Goal: Information Seeking & Learning: Learn about a topic

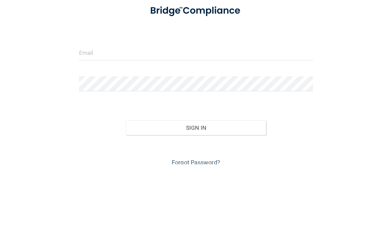
scroll to position [63, 0]
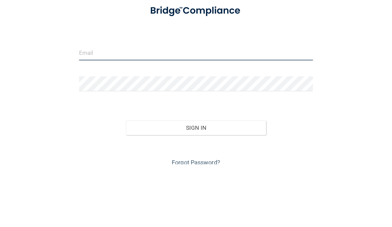
type input "[EMAIL_ADDRESS][DOMAIN_NAME]"
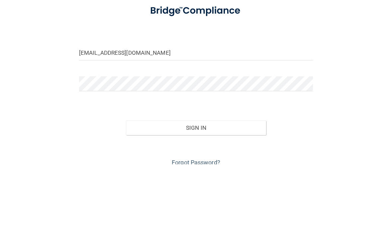
click at [196, 183] on button "Sign In" at bounding box center [196, 190] width 140 height 15
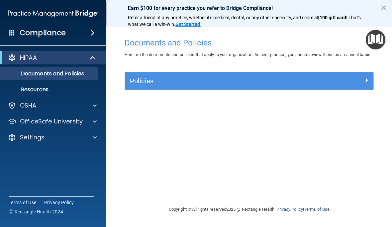
click at [385, 9] on button "×" at bounding box center [383, 7] width 6 height 11
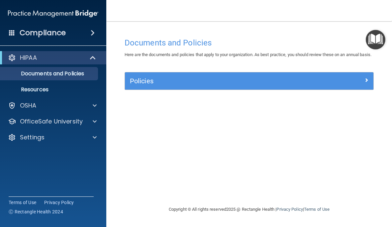
click at [30, 32] on h4 "Compliance" at bounding box center [43, 32] width 46 height 9
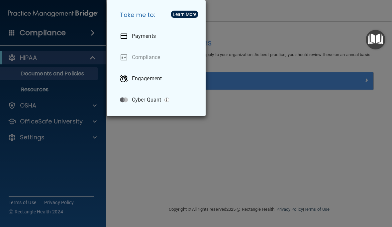
click at [365, 168] on div "Take me to: Payments Compliance Engagement Cyber Quant" at bounding box center [196, 113] width 392 height 227
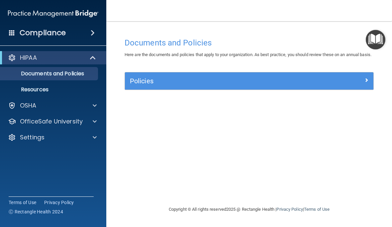
click at [368, 84] on span at bounding box center [367, 80] width 4 height 8
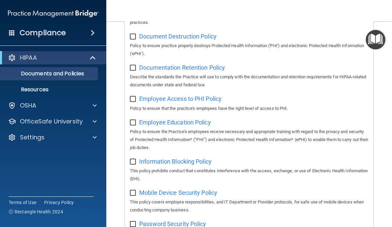
scroll to position [168, 0]
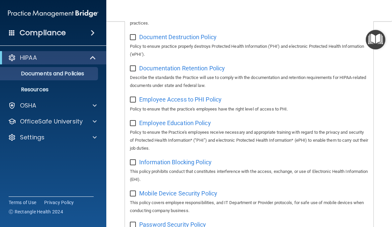
click at [26, 87] on p "Resources" at bounding box center [49, 89] width 91 height 7
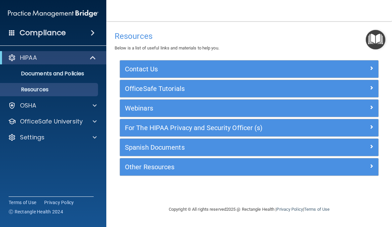
click at [12, 108] on div at bounding box center [12, 106] width 8 height 8
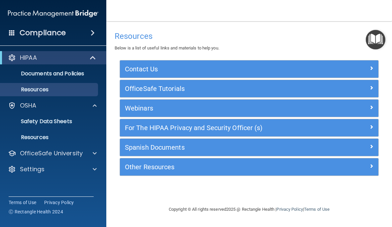
click at [19, 85] on link "Resources" at bounding box center [45, 89] width 105 height 13
click at [372, 86] on span at bounding box center [372, 88] width 4 height 8
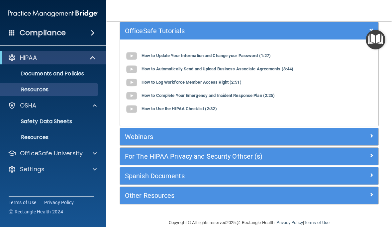
scroll to position [58, 0]
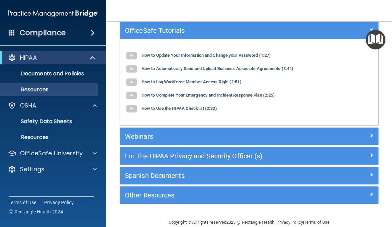
click at [372, 133] on span at bounding box center [372, 136] width 4 height 8
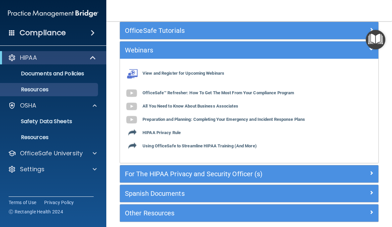
click at [24, 106] on p "OSHA" at bounding box center [28, 106] width 17 height 8
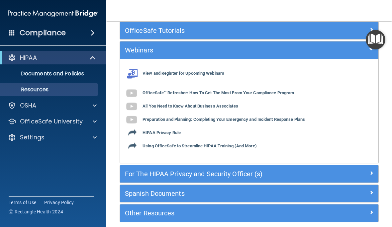
click at [29, 122] on p "OfficeSafe University" at bounding box center [51, 122] width 63 height 8
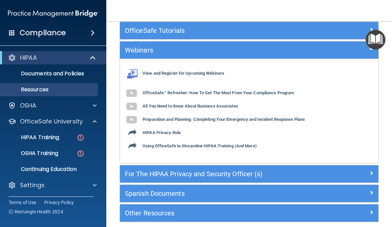
click at [25, 139] on p "HIPAA Training" at bounding box center [31, 137] width 55 height 7
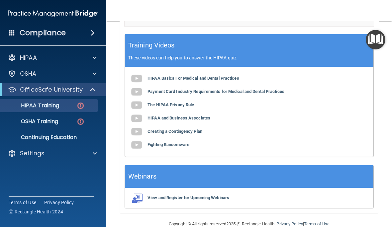
scroll to position [309, 0]
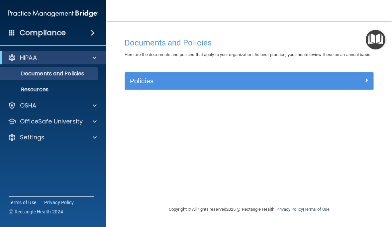
click at [363, 84] on div at bounding box center [342, 80] width 62 height 8
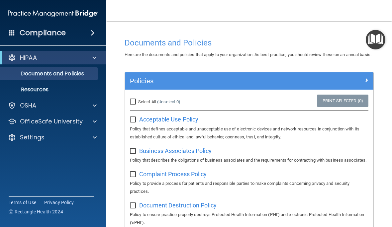
click at [127, 108] on div "Select All (Unselect 0) Unselect All" at bounding box center [166, 102] width 83 height 15
click at [133, 105] on input "Select All (Unselect 0) Unselect All" at bounding box center [134, 101] width 8 height 5
checkbox input "true"
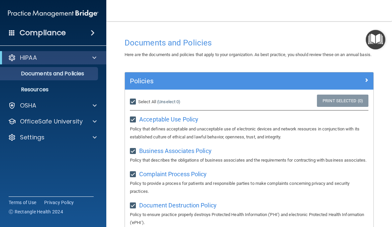
checkbox input "true"
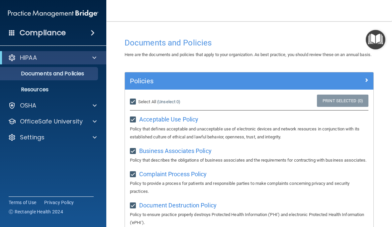
checkbox input "true"
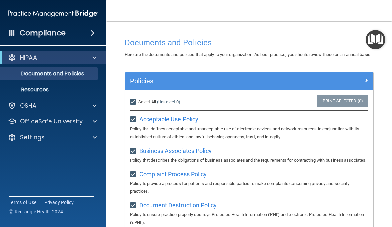
checkbox input "true"
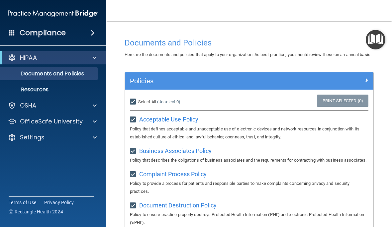
checkbox input "true"
click at [27, 86] on p "Resources" at bounding box center [49, 89] width 91 height 7
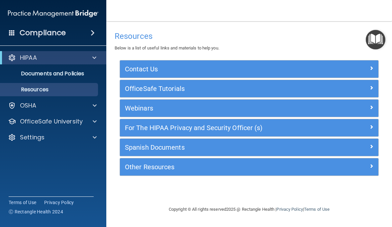
click at [372, 106] on span at bounding box center [372, 107] width 4 height 8
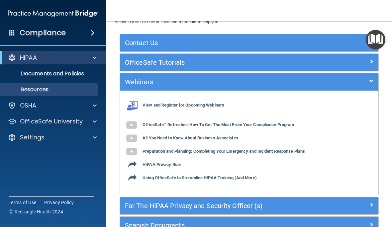
scroll to position [33, 0]
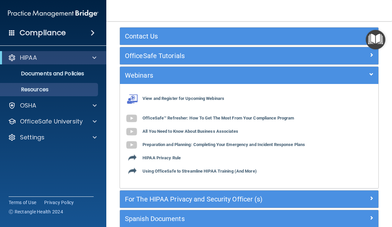
click at [135, 117] on img at bounding box center [131, 118] width 13 height 13
click at [92, 138] on div at bounding box center [93, 138] width 17 height 8
click at [28, 157] on p "My Account" at bounding box center [49, 153] width 91 height 7
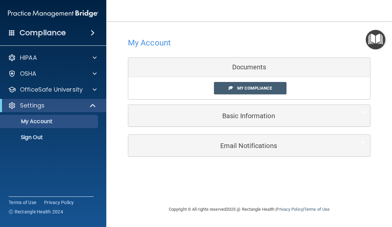
click at [280, 114] on h5 "Basic Information" at bounding box center [239, 115] width 212 height 7
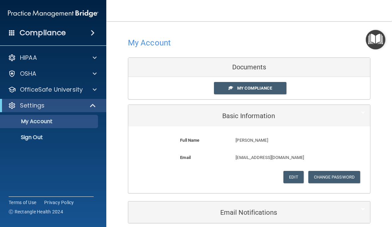
click at [257, 209] on h5 "Email Notifications" at bounding box center [239, 212] width 212 height 7
click at [274, 84] on link "My Compliance" at bounding box center [250, 88] width 73 height 12
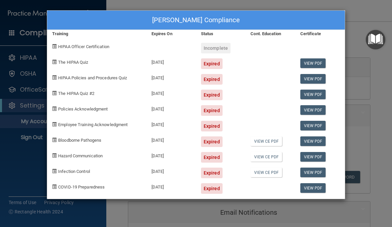
click at [219, 48] on div "Incomplete" at bounding box center [216, 48] width 30 height 11
click at [371, 71] on div "Ginger Motley's Compliance Training Expires On Status Cont. Education Certifica…" at bounding box center [196, 113] width 392 height 227
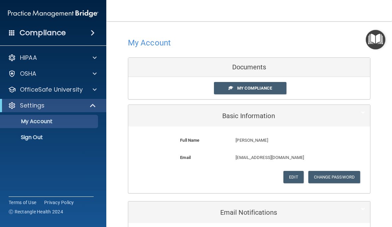
click at [22, 56] on p "HIPAA" at bounding box center [28, 58] width 17 height 8
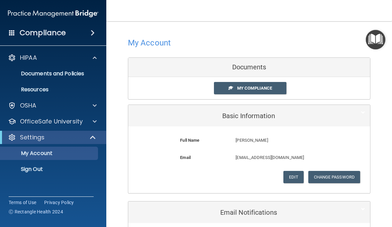
click at [29, 73] on p "Documents and Policies" at bounding box center [49, 73] width 91 height 7
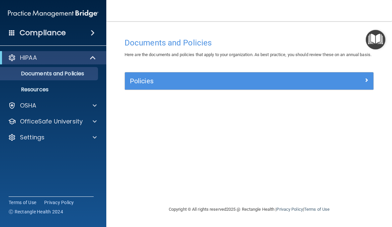
click at [24, 90] on p "Resources" at bounding box center [49, 89] width 91 height 7
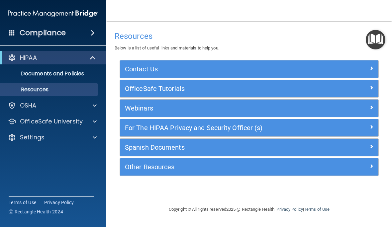
click at [372, 85] on span at bounding box center [372, 88] width 4 height 8
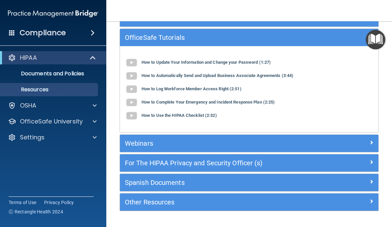
scroll to position [52, 0]
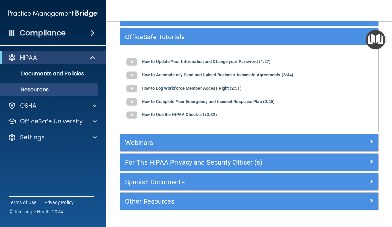
click at [372, 142] on span at bounding box center [372, 142] width 4 height 8
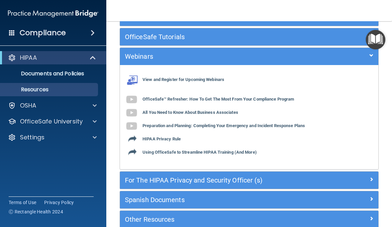
click at [294, 97] on b "OfficeSafe™ Refresher: How To Get The Most From Your Compliance Program" at bounding box center [219, 99] width 152 height 5
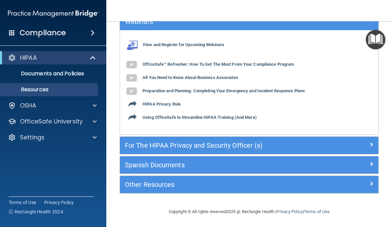
scroll to position [86, 0]
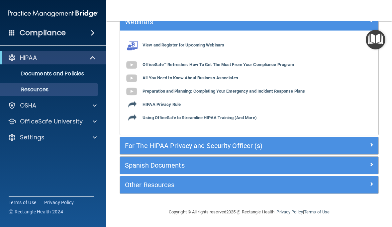
click at [232, 90] on b "Preparation and Planning: Completing Your Emergency and Incident Response Plans" at bounding box center [224, 91] width 162 height 5
click at [48, 35] on h4 "Compliance" at bounding box center [43, 32] width 46 height 9
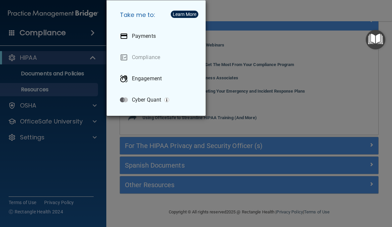
click at [48, 175] on div "Take me to: Payments Compliance Engagement Cyber Quant" at bounding box center [196, 113] width 392 height 227
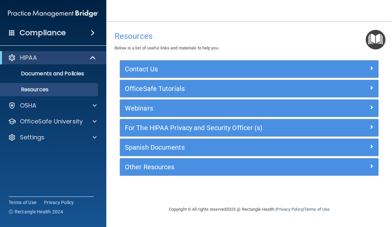
click at [372, 164] on span at bounding box center [372, 166] width 4 height 8
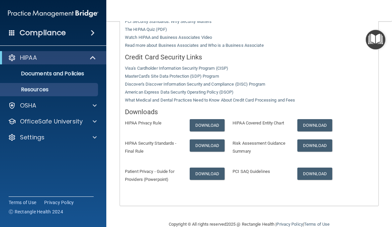
scroll to position [191, 0]
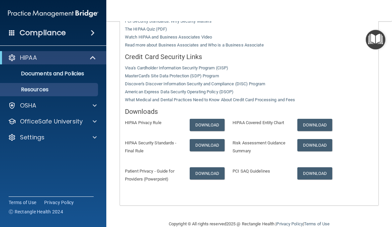
click at [208, 119] on link "Download" at bounding box center [207, 125] width 35 height 12
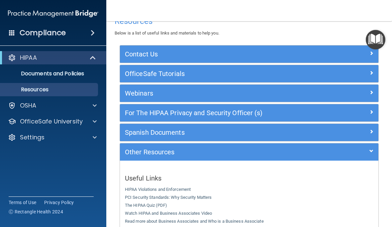
scroll to position [15, 0]
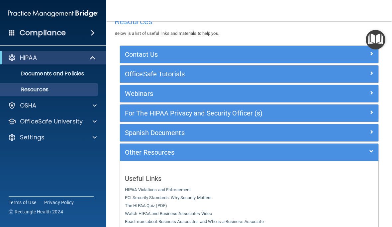
click at [372, 90] on span at bounding box center [372, 93] width 4 height 8
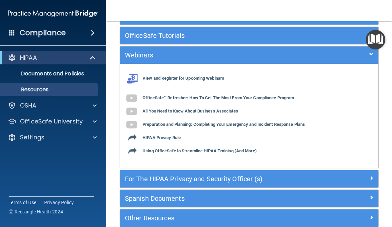
scroll to position [56, 0]
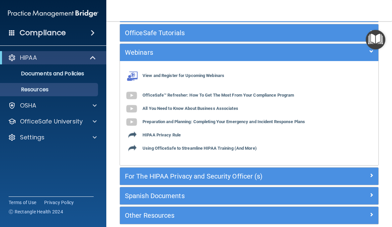
click at [371, 172] on span at bounding box center [372, 175] width 4 height 8
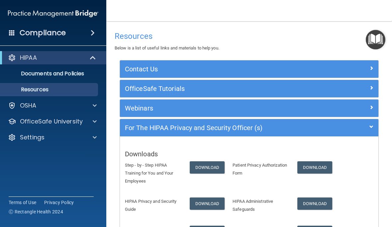
scroll to position [0, 0]
click at [372, 108] on span at bounding box center [372, 107] width 4 height 8
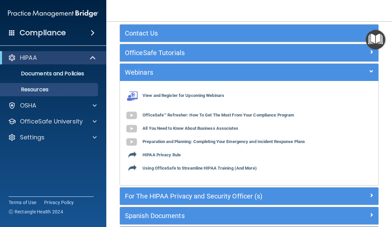
scroll to position [37, 0]
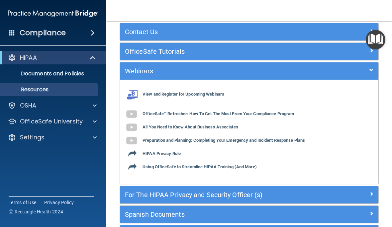
click at [170, 154] on b "HIPAA Privacy Rule" at bounding box center [162, 154] width 38 height 5
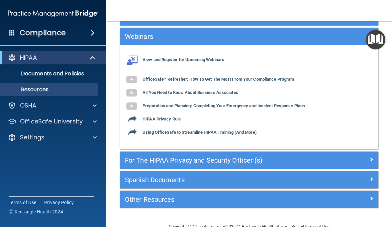
scroll to position [84, 0]
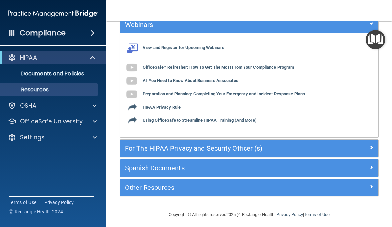
click at [33, 73] on p "Documents and Policies" at bounding box center [49, 73] width 91 height 7
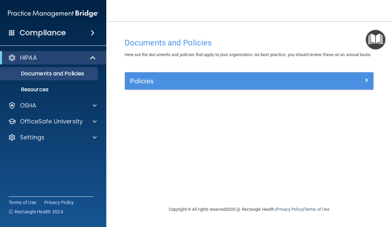
click at [26, 89] on p "Resources" at bounding box center [49, 89] width 91 height 7
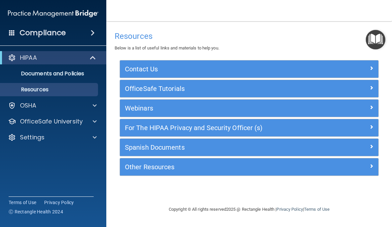
click at [373, 81] on div "OfficeSafe Tutorials" at bounding box center [249, 88] width 259 height 17
click at [368, 86] on div at bounding box center [346, 87] width 65 height 8
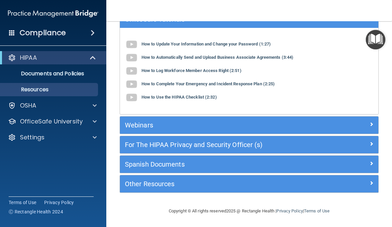
scroll to position [69, 0]
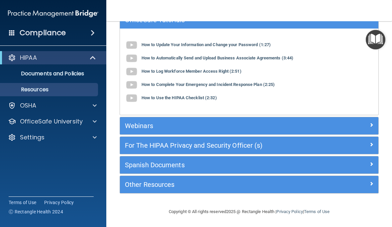
click at [371, 144] on span at bounding box center [372, 145] width 4 height 8
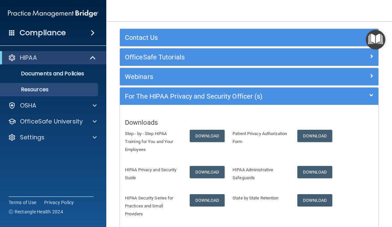
scroll to position [30, 0]
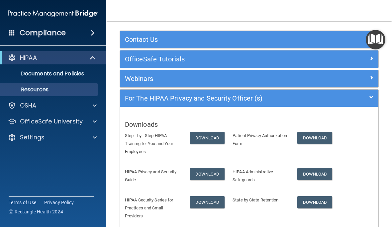
click at [369, 76] on div at bounding box center [346, 77] width 65 height 8
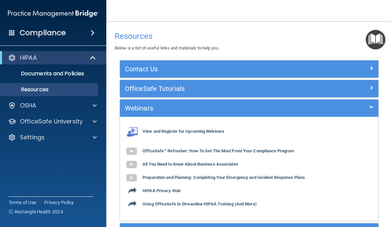
scroll to position [0, 0]
click at [368, 87] on div at bounding box center [346, 87] width 65 height 8
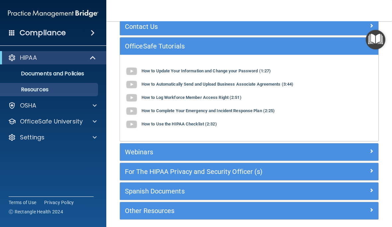
scroll to position [45, 0]
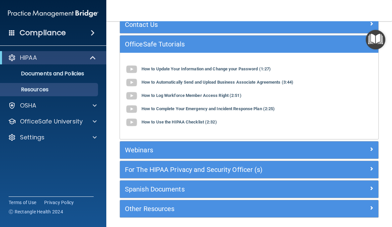
click at [363, 145] on div at bounding box center [346, 149] width 65 height 8
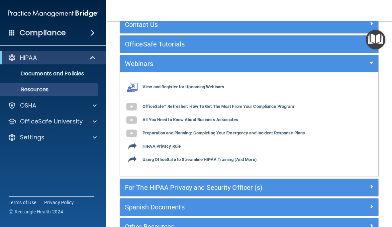
click at [136, 102] on img at bounding box center [131, 106] width 13 height 13
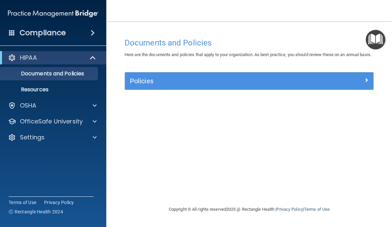
click at [369, 84] on div at bounding box center [342, 80] width 62 height 8
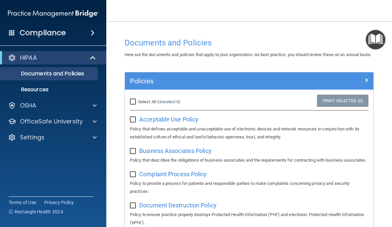
click at [365, 84] on span at bounding box center [367, 80] width 4 height 8
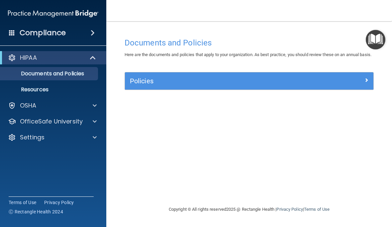
click at [27, 56] on p "HIPAA" at bounding box center [28, 58] width 17 height 8
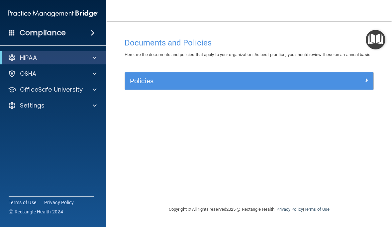
click at [86, 36] on div "Compliance" at bounding box center [53, 33] width 106 height 15
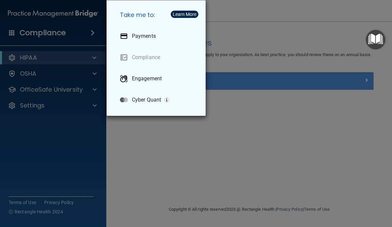
click at [27, 57] on div "Take me to: Payments Compliance Engagement Cyber Quant" at bounding box center [196, 113] width 392 height 227
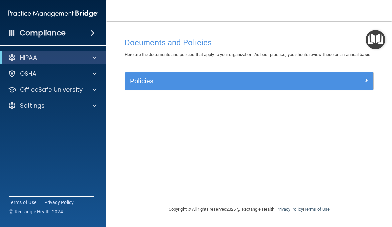
click at [70, 33] on div "Compliance" at bounding box center [53, 33] width 106 height 15
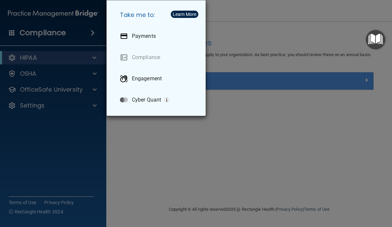
click at [16, 59] on div "Take me to: Payments Compliance Engagement Cyber Quant" at bounding box center [196, 113] width 392 height 227
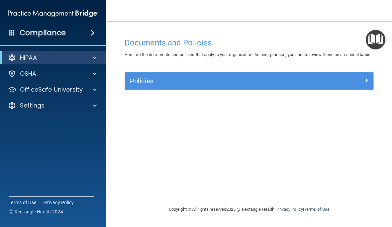
click at [94, 57] on span at bounding box center [94, 58] width 4 height 8
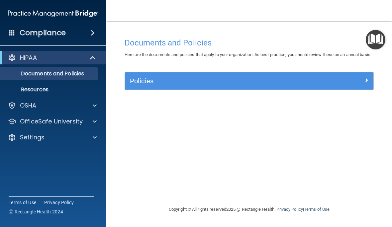
click at [42, 93] on link "Resources" at bounding box center [45, 89] width 105 height 13
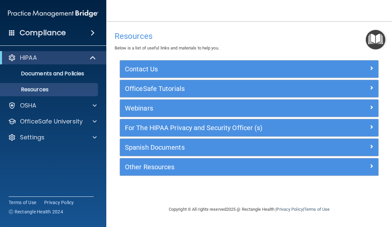
click at [372, 85] on span at bounding box center [372, 88] width 4 height 8
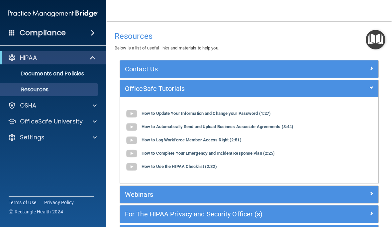
click at [60, 172] on div "Compliance HIPAA Documents and Policies Report an Incident Business Associates …" at bounding box center [53, 113] width 106 height 227
click at [72, 170] on div "Compliance HIPAA Documents and Policies Report an Incident Business Associates …" at bounding box center [53, 113] width 106 height 227
click at [74, 174] on div "Compliance HIPAA Documents and Policies Report an Incident Business Associates …" at bounding box center [53, 113] width 106 height 227
click at [338, 18] on nav "Toggle navigation Ginger Motley gingermmagnolia@gmail.com Manage My Enterprise …" at bounding box center [249, 10] width 286 height 21
click at [22, 120] on p "OfficeSafe University" at bounding box center [51, 122] width 63 height 8
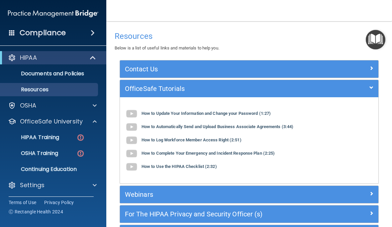
click at [28, 139] on p "HIPAA Training" at bounding box center [31, 137] width 55 height 7
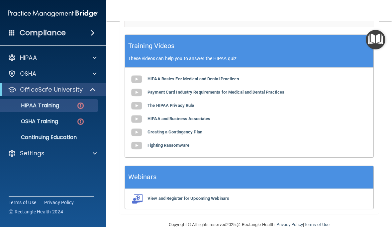
scroll to position [309, 0]
click at [263, 90] on b "Payment Card Industry Requirements for Medical and Dental Practices" at bounding box center [216, 92] width 137 height 5
click at [194, 103] on b "The HIPAA Privacy Rule" at bounding box center [171, 105] width 47 height 5
click at [204, 116] on b "HIPAA and Business Associates" at bounding box center [179, 118] width 63 height 5
click at [191, 130] on b "Creating a Contingency Plan" at bounding box center [175, 132] width 55 height 5
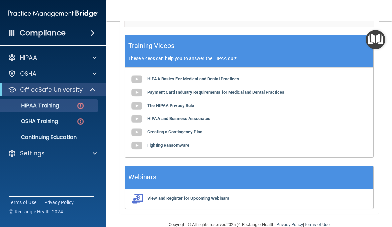
click at [184, 143] on b "Fighting Ransomware" at bounding box center [169, 145] width 42 height 5
click at [21, 107] on p "HIPAA Training" at bounding box center [31, 105] width 55 height 7
click at [26, 136] on p "Continuing Education" at bounding box center [49, 137] width 91 height 7
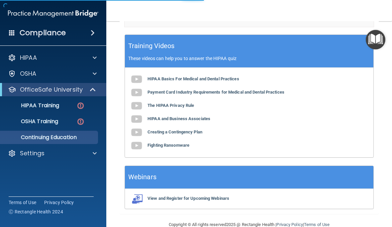
scroll to position [110, 0]
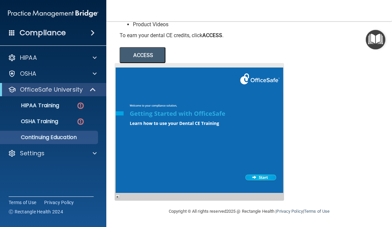
click at [26, 106] on p "HIPAA Training" at bounding box center [31, 105] width 55 height 7
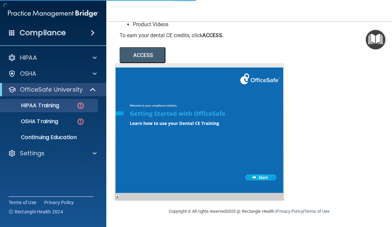
click at [17, 59] on div "HIPAA" at bounding box center [44, 58] width 82 height 8
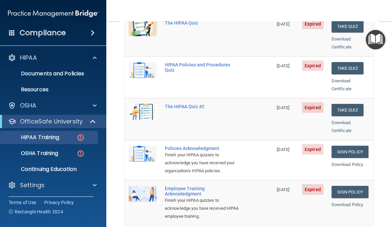
click at [353, 62] on button "Take Quiz" at bounding box center [348, 68] width 32 height 12
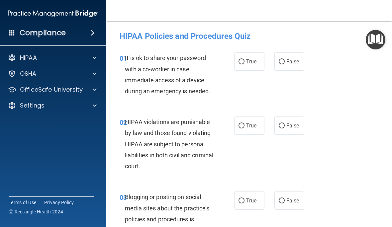
click at [283, 61] on input "False" at bounding box center [282, 61] width 6 height 5
radio input "true"
click at [239, 124] on input "True" at bounding box center [242, 126] width 6 height 5
radio input "true"
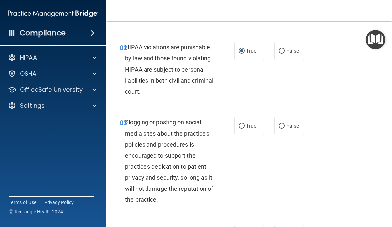
scroll to position [78, 0]
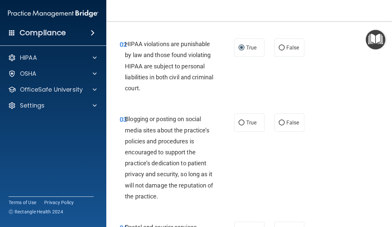
click at [246, 121] on span "True" at bounding box center [251, 123] width 10 height 6
click at [245, 121] on input "True" at bounding box center [242, 123] width 6 height 5
radio input "true"
click at [376, 37] on img "Open Resource Center" at bounding box center [376, 40] width 20 height 20
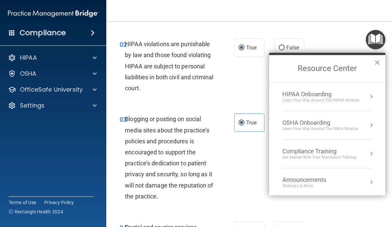
click at [370, 99] on button "Resource Center" at bounding box center [371, 96] width 7 height 7
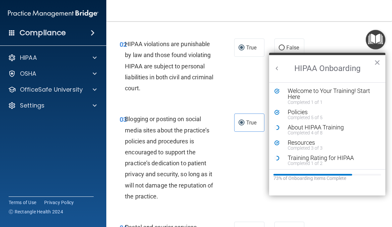
scroll to position [0, 0]
click at [338, 127] on div "About HIPAA Training" at bounding box center [332, 128] width 89 height 6
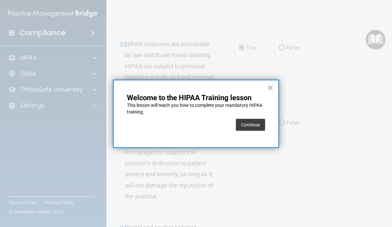
click at [273, 83] on button "×" at bounding box center [270, 87] width 6 height 11
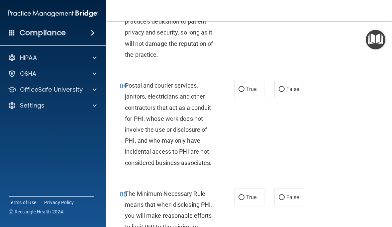
scroll to position [220, 0]
click at [247, 84] on label "True" at bounding box center [249, 89] width 30 height 18
click at [245, 87] on input "True" at bounding box center [242, 89] width 6 height 5
radio input "true"
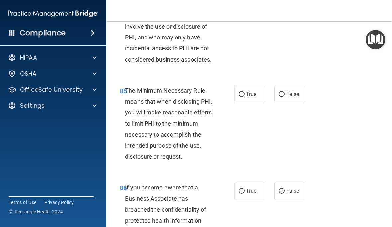
scroll to position [324, 0]
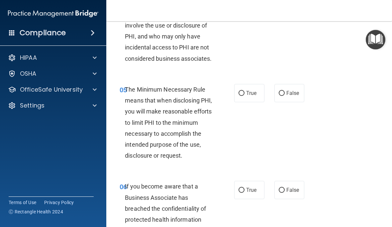
click at [246, 90] on label "True" at bounding box center [249, 93] width 30 height 18
click at [245, 91] on input "True" at bounding box center [242, 93] width 6 height 5
radio input "true"
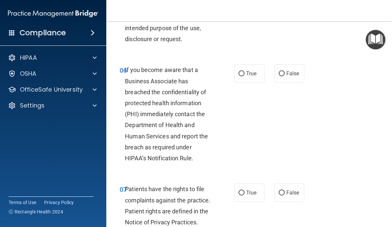
scroll to position [447, 0]
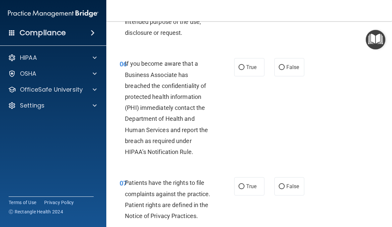
click at [237, 65] on label "True" at bounding box center [249, 67] width 30 height 18
click at [239, 65] on input "True" at bounding box center [242, 67] width 6 height 5
radio input "true"
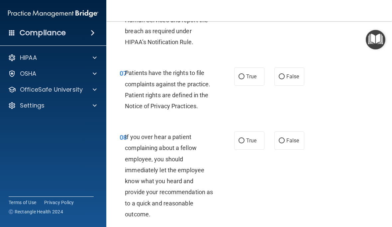
scroll to position [561, 0]
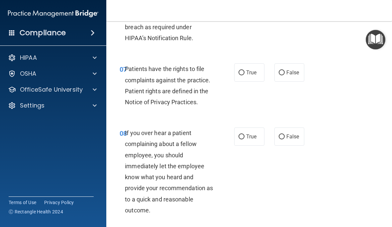
click at [243, 70] on input "True" at bounding box center [242, 72] width 6 height 5
radio input "true"
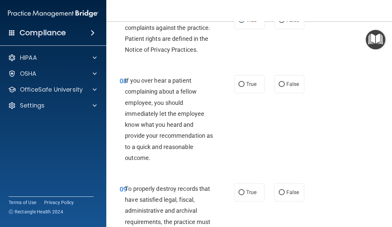
scroll to position [616, 0]
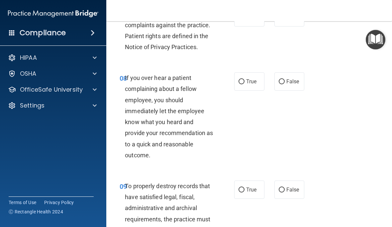
click at [289, 73] on label "False" at bounding box center [289, 81] width 30 height 18
click at [285, 79] on input "False" at bounding box center [282, 81] width 6 height 5
radio input "true"
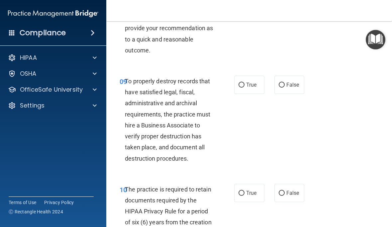
scroll to position [714, 0]
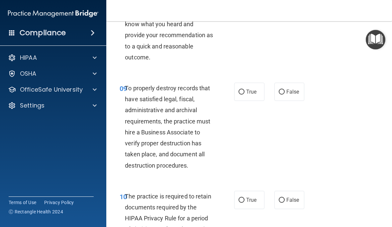
click at [248, 89] on span "True" at bounding box center [251, 92] width 10 height 6
click at [245, 90] on input "True" at bounding box center [242, 92] width 6 height 5
radio input "true"
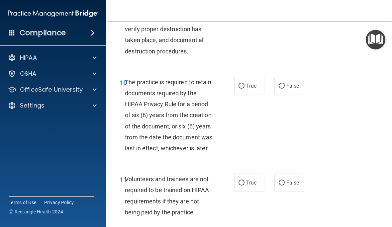
scroll to position [830, 0]
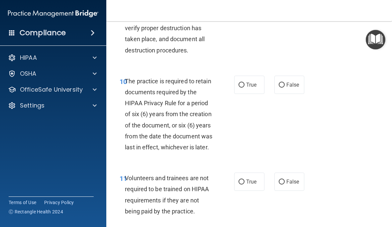
click at [292, 82] on span "False" at bounding box center [292, 85] width 13 height 6
click at [285, 83] on input "False" at bounding box center [282, 85] width 6 height 5
radio input "true"
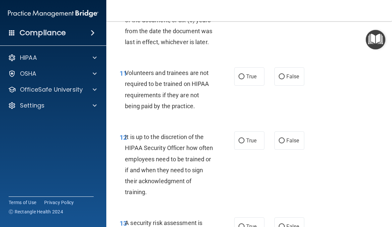
scroll to position [937, 0]
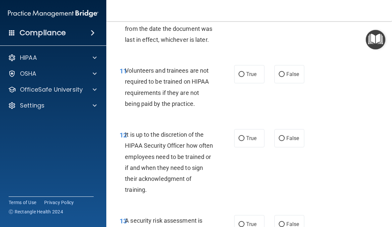
click at [292, 71] on span "False" at bounding box center [292, 74] width 13 height 6
click at [285, 72] on input "False" at bounding box center [282, 74] width 6 height 5
radio input "true"
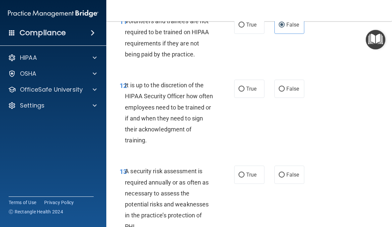
scroll to position [988, 0]
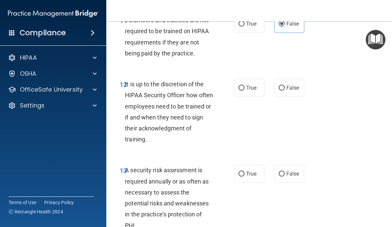
click at [246, 81] on label "True" at bounding box center [249, 88] width 30 height 18
click at [245, 86] on input "True" at bounding box center [242, 88] width 6 height 5
radio input "true"
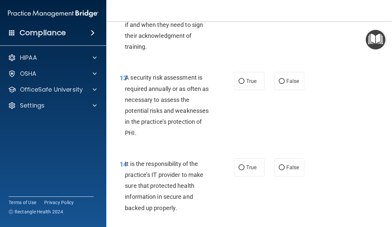
scroll to position [1074, 0]
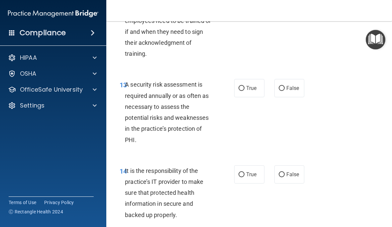
click at [248, 79] on label "True" at bounding box center [249, 88] width 30 height 18
click at [245, 86] on input "True" at bounding box center [242, 88] width 6 height 5
radio input "true"
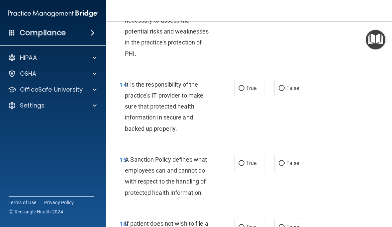
scroll to position [1165, 0]
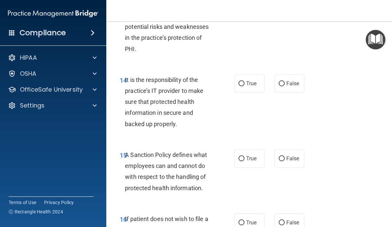
click at [253, 80] on span "True" at bounding box center [251, 83] width 10 height 6
click at [245, 81] on input "True" at bounding box center [242, 83] width 6 height 5
radio input "true"
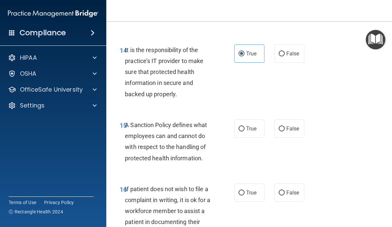
scroll to position [1195, 0]
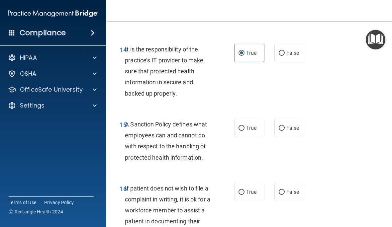
click at [253, 50] on span "True" at bounding box center [251, 53] width 10 height 6
click at [245, 51] on input "True" at bounding box center [242, 53] width 6 height 5
click at [294, 50] on span "False" at bounding box center [292, 53] width 13 height 6
click at [285, 51] on input "False" at bounding box center [282, 53] width 6 height 5
radio input "true"
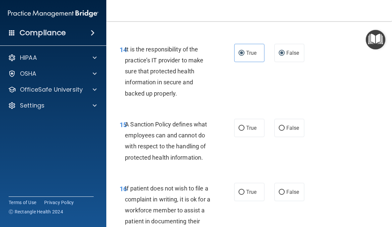
radio input "false"
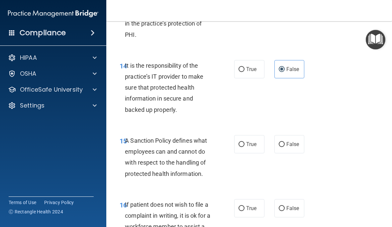
scroll to position [1179, 0]
click at [250, 142] on span "True" at bounding box center [251, 145] width 10 height 6
click at [245, 143] on input "True" at bounding box center [242, 145] width 6 height 5
radio input "true"
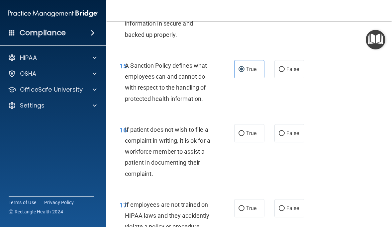
scroll to position [1258, 0]
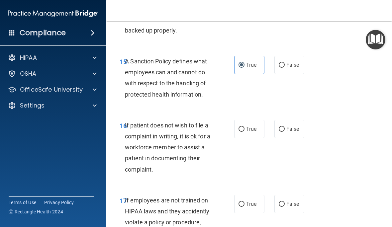
click at [246, 120] on label "True" at bounding box center [249, 129] width 30 height 18
click at [245, 127] on input "True" at bounding box center [242, 129] width 6 height 5
radio input "true"
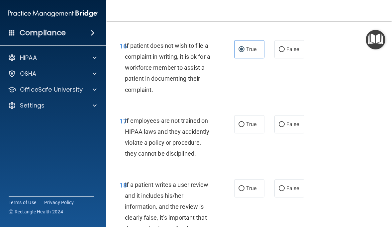
scroll to position [1338, 0]
click at [244, 116] on label "True" at bounding box center [249, 125] width 30 height 18
click at [244, 123] on input "True" at bounding box center [242, 125] width 6 height 5
radio input "true"
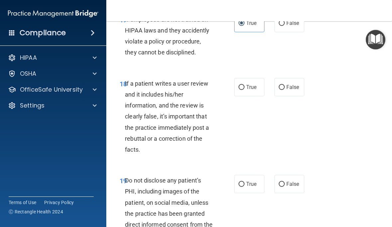
scroll to position [1440, 0]
click at [288, 84] on span "False" at bounding box center [292, 87] width 13 height 6
click at [285, 85] on input "False" at bounding box center [282, 87] width 6 height 5
radio input "true"
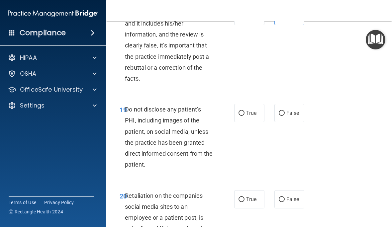
scroll to position [1514, 0]
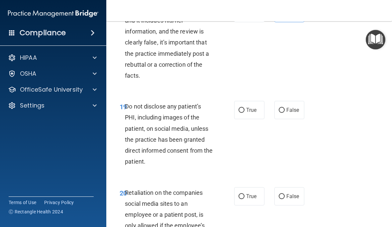
click at [250, 101] on label "True" at bounding box center [249, 110] width 30 height 18
click at [245, 108] on input "True" at bounding box center [242, 110] width 6 height 5
radio input "true"
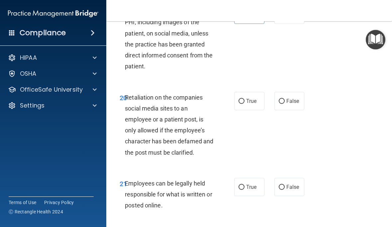
scroll to position [1612, 0]
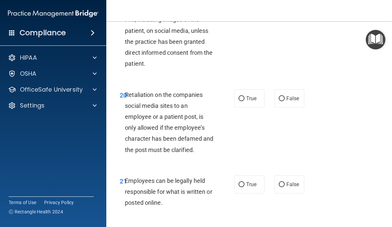
click at [283, 96] on input "False" at bounding box center [282, 98] width 6 height 5
radio input "true"
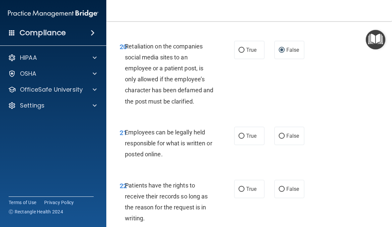
scroll to position [1693, 0]
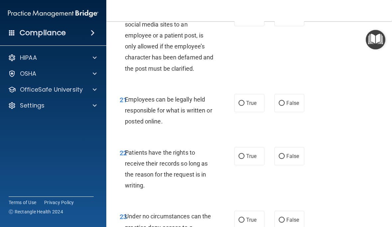
click at [244, 101] on input "True" at bounding box center [242, 103] width 6 height 5
radio input "true"
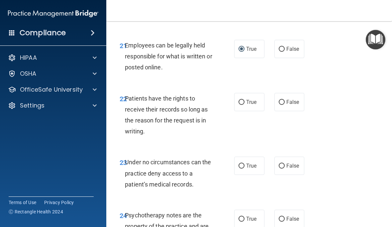
scroll to position [1749, 0]
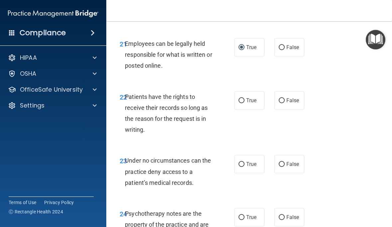
click at [247, 97] on span "True" at bounding box center [251, 100] width 10 height 6
click at [245, 98] on input "True" at bounding box center [242, 100] width 6 height 5
radio input "true"
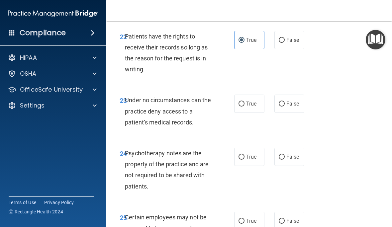
scroll to position [1829, 0]
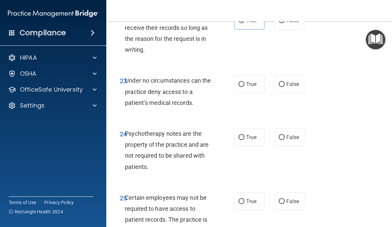
click at [294, 81] on span "False" at bounding box center [292, 84] width 13 height 6
click at [285, 82] on input "False" at bounding box center [282, 84] width 6 height 5
radio input "true"
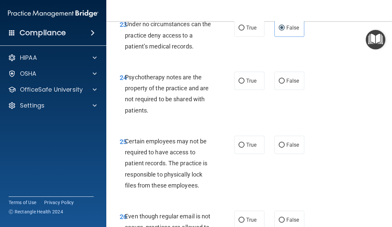
scroll to position [1886, 0]
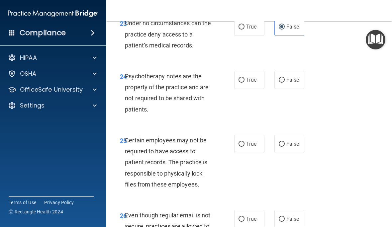
click at [289, 77] on span "False" at bounding box center [292, 80] width 13 height 6
click at [285, 78] on input "False" at bounding box center [282, 80] width 6 height 5
radio input "true"
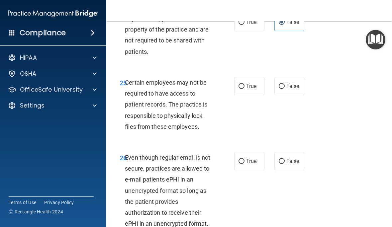
scroll to position [1949, 0]
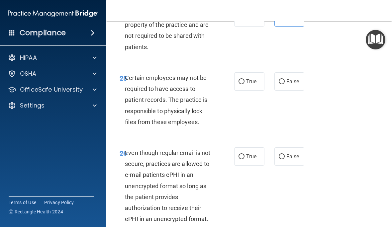
click at [246, 72] on label "True" at bounding box center [249, 81] width 30 height 18
click at [245, 79] on input "True" at bounding box center [242, 81] width 6 height 5
radio input "true"
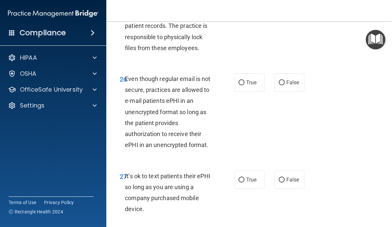
scroll to position [2023, 0]
click at [248, 80] on span "True" at bounding box center [251, 83] width 10 height 6
click at [245, 81] on input "True" at bounding box center [242, 83] width 6 height 5
radio input "true"
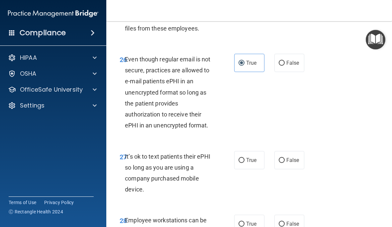
scroll to position [2045, 0]
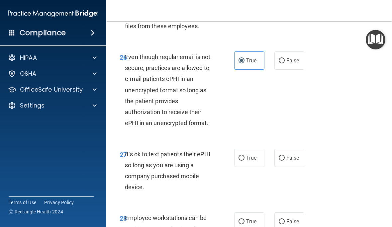
click at [291, 155] on span "False" at bounding box center [292, 158] width 13 height 6
click at [285, 156] on input "False" at bounding box center [282, 158] width 6 height 5
radio input "true"
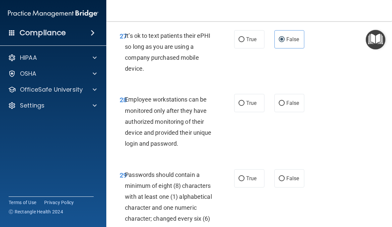
scroll to position [2160, 0]
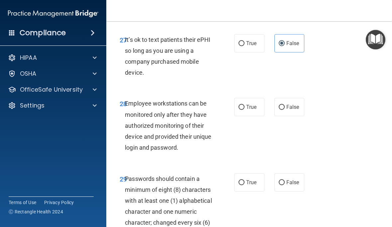
click at [249, 104] on span "True" at bounding box center [251, 107] width 10 height 6
click at [245, 105] on input "True" at bounding box center [242, 107] width 6 height 5
radio input "true"
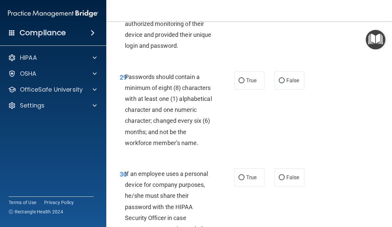
scroll to position [2264, 0]
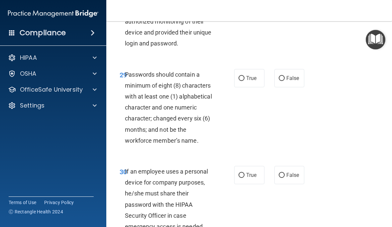
click at [252, 75] on span "True" at bounding box center [251, 78] width 10 height 6
click at [245, 76] on input "True" at bounding box center [242, 78] width 6 height 5
radio input "true"
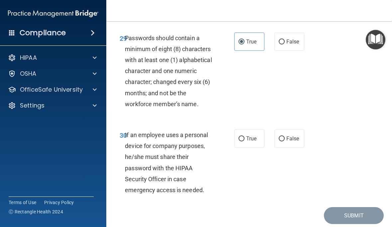
scroll to position [2302, 0]
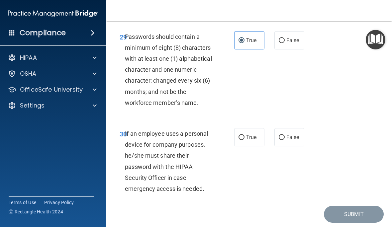
click at [287, 134] on span "False" at bounding box center [292, 137] width 13 height 6
click at [285, 135] on input "False" at bounding box center [282, 137] width 6 height 5
radio input "true"
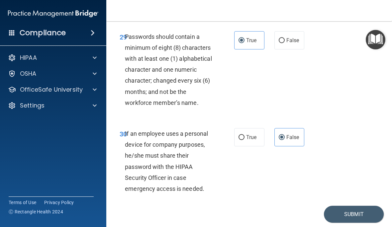
click at [362, 206] on button "Submit" at bounding box center [354, 214] width 60 height 17
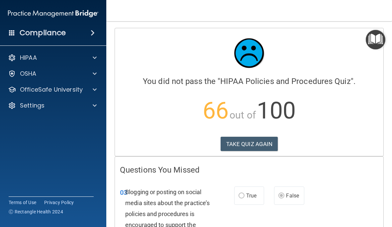
click at [253, 143] on button "TAKE QUIZ AGAIN" at bounding box center [249, 144] width 57 height 15
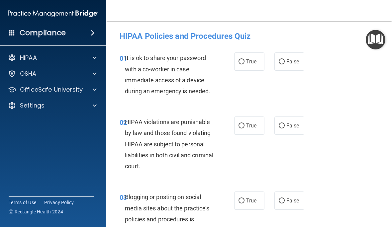
click at [288, 59] on span "False" at bounding box center [292, 61] width 13 height 6
click at [285, 59] on input "False" at bounding box center [282, 61] width 6 height 5
radio input "true"
click at [249, 120] on label "True" at bounding box center [249, 126] width 30 height 18
click at [245, 124] on input "True" at bounding box center [242, 126] width 6 height 5
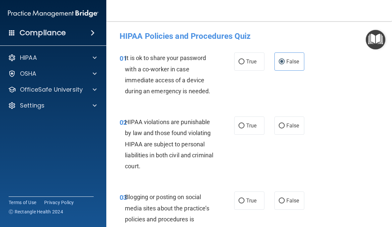
radio input "true"
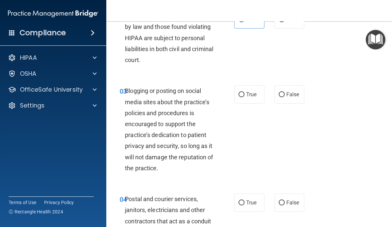
scroll to position [118, 0]
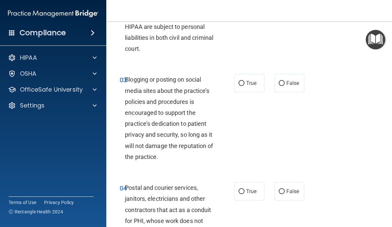
click at [286, 78] on label "False" at bounding box center [289, 83] width 30 height 18
click at [285, 81] on input "False" at bounding box center [282, 83] width 6 height 5
radio input "true"
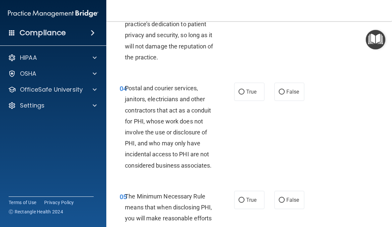
scroll to position [215, 0]
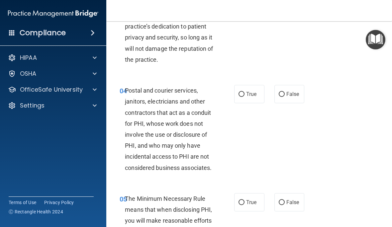
click at [243, 95] on input "True" at bounding box center [242, 94] width 6 height 5
radio input "true"
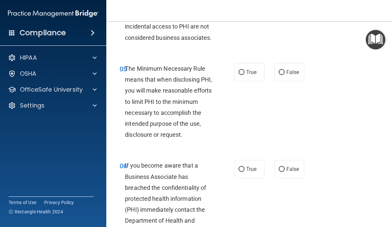
scroll to position [346, 0]
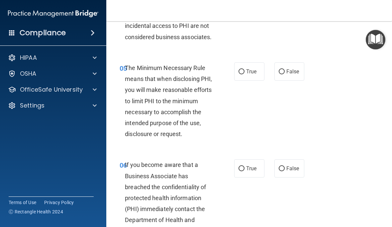
click at [243, 62] on label "True" at bounding box center [249, 71] width 30 height 18
click at [243, 69] on input "True" at bounding box center [242, 71] width 6 height 5
radio input "true"
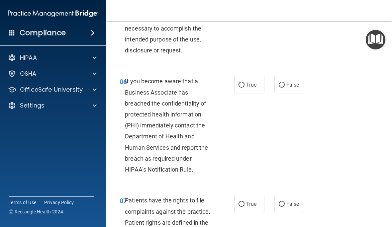
scroll to position [443, 0]
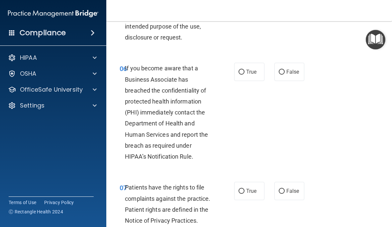
click at [282, 70] on input "False" at bounding box center [282, 72] width 6 height 5
radio input "true"
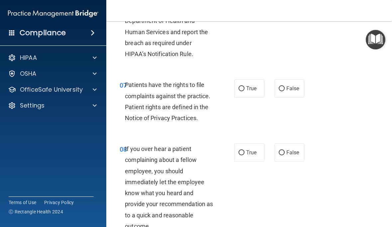
scroll to position [546, 0]
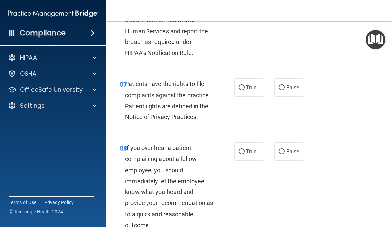
click at [242, 85] on input "True" at bounding box center [242, 87] width 6 height 5
radio input "true"
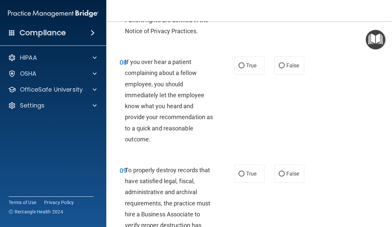
scroll to position [634, 0]
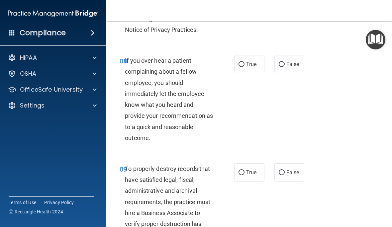
click at [286, 60] on label "False" at bounding box center [289, 64] width 30 height 18
click at [285, 62] on input "False" at bounding box center [282, 64] width 6 height 5
radio input "true"
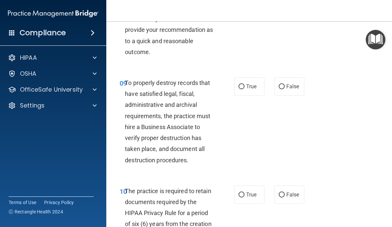
scroll to position [725, 0]
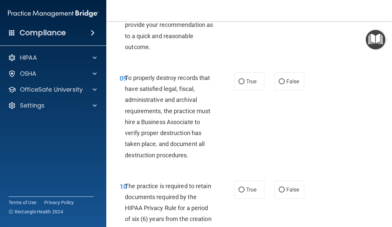
click at [288, 79] on span "False" at bounding box center [292, 81] width 13 height 6
click at [285, 79] on input "False" at bounding box center [282, 81] width 6 height 5
radio input "true"
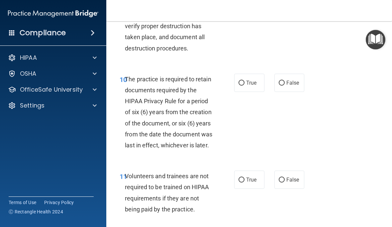
scroll to position [835, 0]
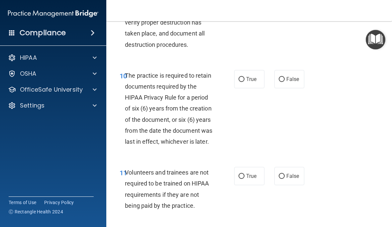
click at [247, 76] on span "True" at bounding box center [251, 79] width 10 height 6
click at [245, 77] on input "True" at bounding box center [242, 79] width 6 height 5
radio input "true"
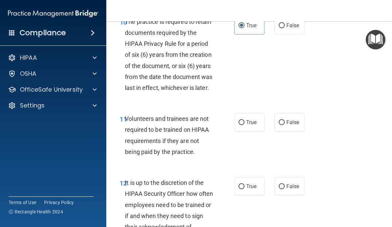
scroll to position [896, 0]
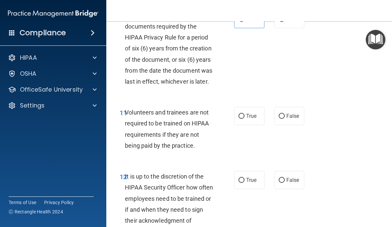
click at [287, 107] on label "False" at bounding box center [289, 116] width 30 height 18
click at [285, 114] on input "False" at bounding box center [282, 116] width 6 height 5
radio input "true"
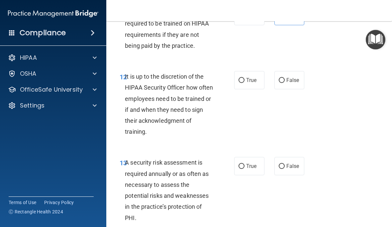
scroll to position [997, 0]
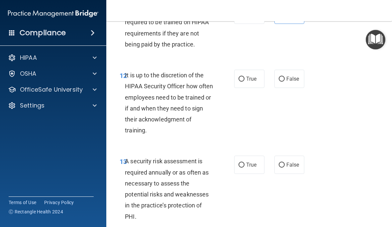
click at [280, 77] on input "False" at bounding box center [282, 79] width 6 height 5
radio input "true"
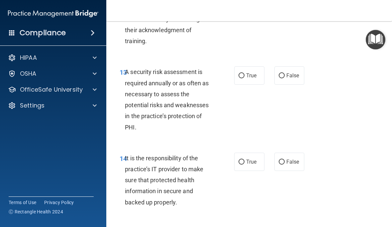
scroll to position [1087, 0]
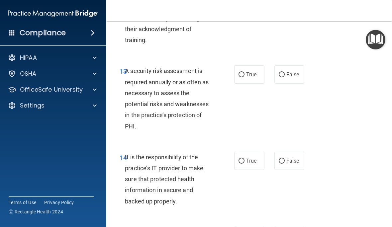
click at [244, 72] on input "True" at bounding box center [242, 74] width 6 height 5
radio input "true"
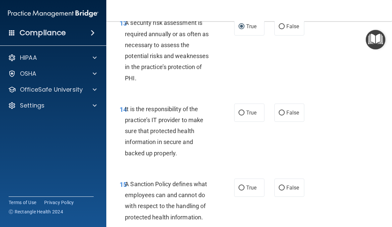
scroll to position [1145, 0]
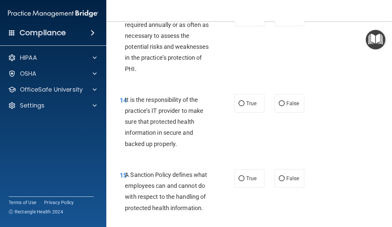
click at [293, 100] on span "False" at bounding box center [292, 103] width 13 height 6
click at [285, 101] on input "False" at bounding box center [282, 103] width 6 height 5
radio input "true"
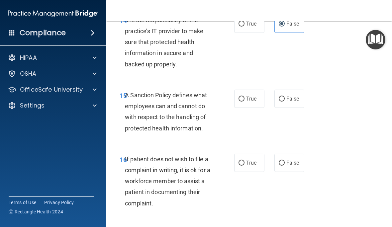
scroll to position [1222, 0]
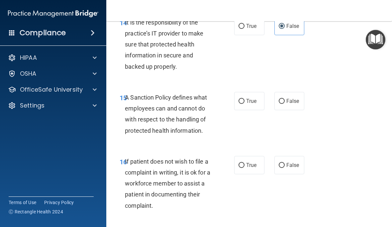
click at [289, 98] on span "False" at bounding box center [292, 101] width 13 height 6
click at [285, 99] on input "False" at bounding box center [282, 101] width 6 height 5
radio input "true"
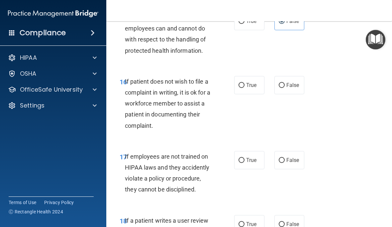
scroll to position [1302, 0]
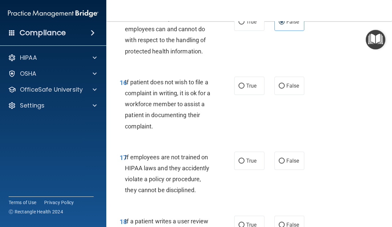
click at [283, 159] on input "False" at bounding box center [282, 161] width 6 height 5
radio input "true"
click at [244, 84] on input "True" at bounding box center [242, 86] width 6 height 5
radio input "true"
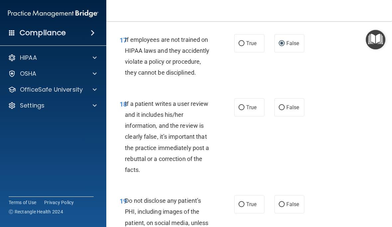
scroll to position [1420, 0]
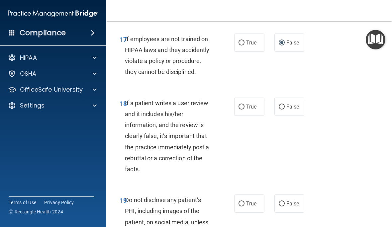
click at [288, 104] on span "False" at bounding box center [292, 107] width 13 height 6
click at [285, 105] on input "False" at bounding box center [282, 107] width 6 height 5
radio input "true"
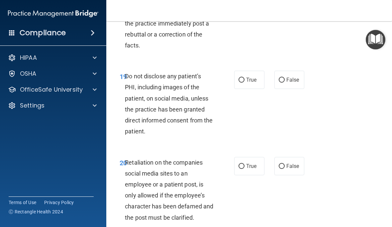
scroll to position [1546, 0]
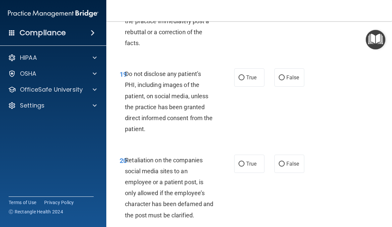
click at [246, 68] on label "True" at bounding box center [249, 77] width 30 height 18
click at [245, 75] on input "True" at bounding box center [242, 77] width 6 height 5
radio input "true"
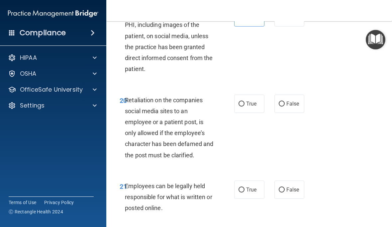
scroll to position [1606, 0]
click at [292, 95] on label "False" at bounding box center [289, 104] width 30 height 18
click at [285, 102] on input "False" at bounding box center [282, 104] width 6 height 5
radio input "true"
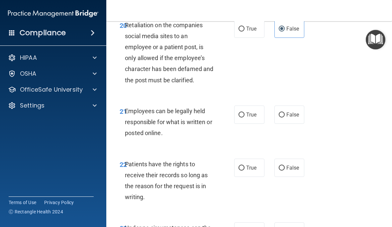
scroll to position [1684, 0]
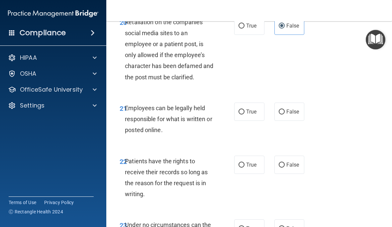
click at [249, 109] on span "True" at bounding box center [251, 112] width 10 height 6
click at [245, 110] on input "True" at bounding box center [242, 112] width 6 height 5
radio input "true"
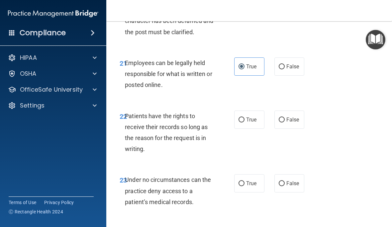
scroll to position [1730, 0]
click at [289, 116] on span "False" at bounding box center [292, 119] width 13 height 6
click at [285, 117] on input "False" at bounding box center [282, 119] width 6 height 5
radio input "true"
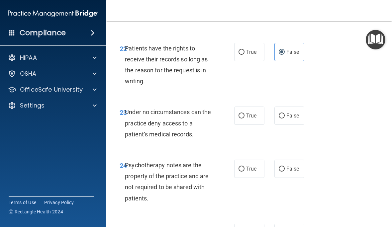
scroll to position [1798, 0]
click at [294, 112] on span "False" at bounding box center [292, 115] width 13 height 6
click at [285, 113] on input "False" at bounding box center [282, 115] width 6 height 5
radio input "true"
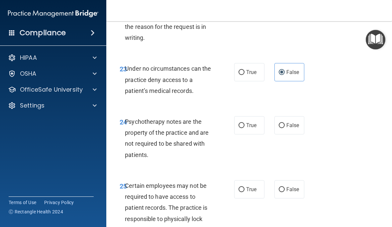
scroll to position [1844, 0]
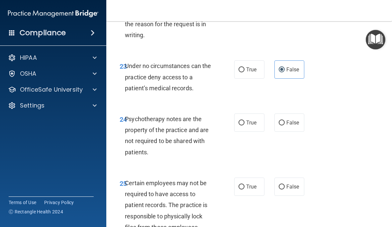
click at [248, 120] on span "True" at bounding box center [251, 123] width 10 height 6
click at [245, 121] on input "True" at bounding box center [242, 123] width 6 height 5
radio input "true"
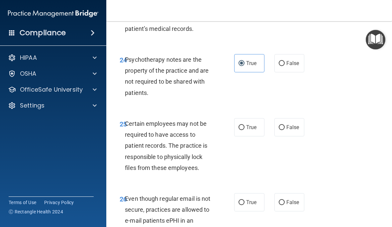
scroll to position [1902, 0]
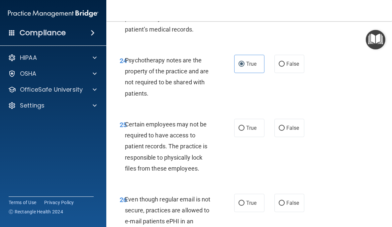
click at [254, 125] on span "True" at bounding box center [251, 128] width 10 height 6
click at [245, 126] on input "True" at bounding box center [242, 128] width 6 height 5
radio input "true"
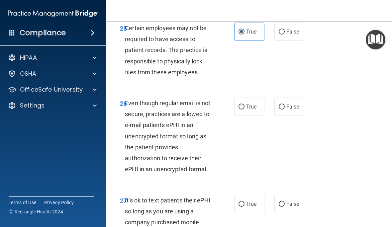
scroll to position [2007, 0]
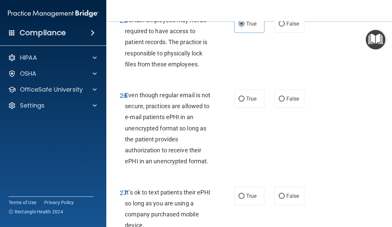
click at [246, 96] on span "True" at bounding box center [251, 99] width 10 height 6
click at [245, 97] on input "True" at bounding box center [242, 99] width 6 height 5
radio input "true"
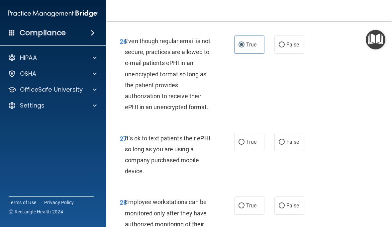
scroll to position [2063, 0]
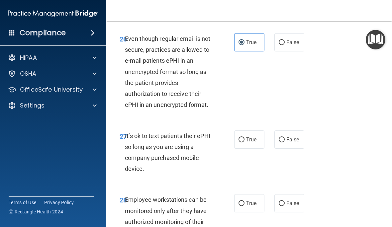
click at [294, 137] on span "False" at bounding box center [292, 140] width 13 height 6
click at [285, 138] on input "False" at bounding box center [282, 140] width 6 height 5
radio input "true"
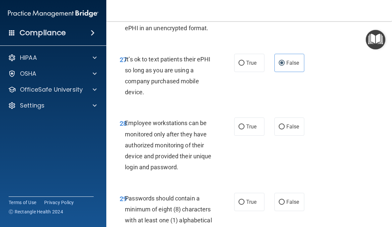
scroll to position [2141, 0]
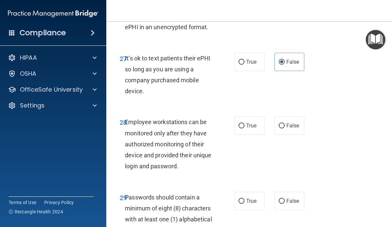
click at [289, 117] on label "False" at bounding box center [289, 126] width 30 height 18
click at [285, 124] on input "False" at bounding box center [282, 126] width 6 height 5
radio input "true"
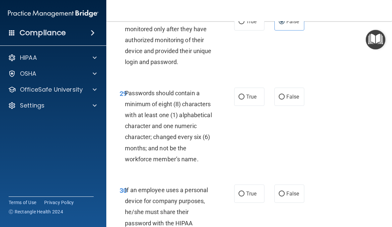
scroll to position [2247, 0]
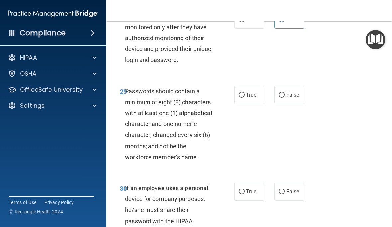
click at [253, 92] on span "True" at bounding box center [251, 95] width 10 height 6
click at [245, 93] on input "True" at bounding box center [242, 95] width 6 height 5
radio input "true"
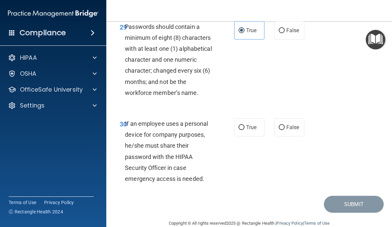
scroll to position [2311, 0]
click at [290, 119] on label "False" at bounding box center [289, 128] width 30 height 18
click at [285, 126] on input "False" at bounding box center [282, 128] width 6 height 5
radio input "true"
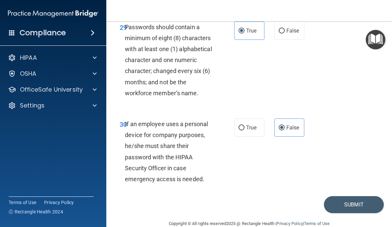
click at [366, 196] on button "Submit" at bounding box center [354, 204] width 60 height 17
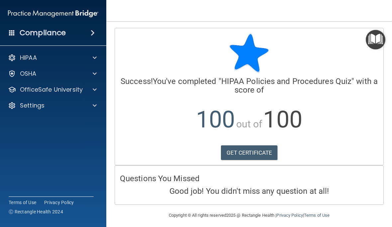
click at [261, 150] on link "GET CERTIFICATE" at bounding box center [249, 153] width 57 height 15
click at [20, 74] on div "OSHA" at bounding box center [44, 74] width 82 height 8
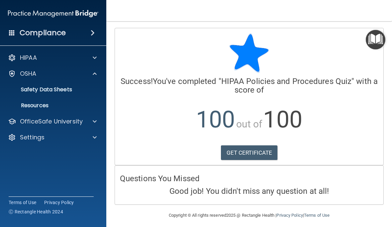
click at [23, 123] on p "OfficeSafe University" at bounding box center [51, 122] width 63 height 8
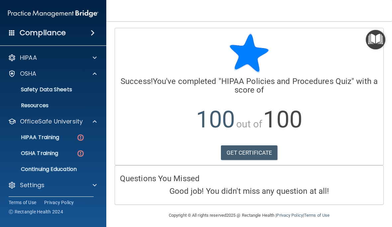
click at [28, 172] on p "Continuing Education" at bounding box center [49, 169] width 91 height 7
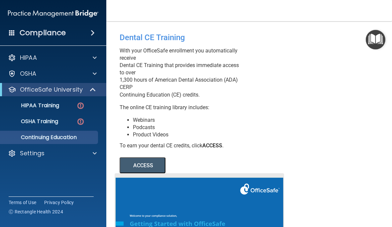
click at [27, 121] on p "OSHA Training" at bounding box center [31, 121] width 54 height 7
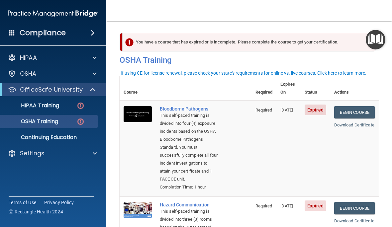
scroll to position [1, 0]
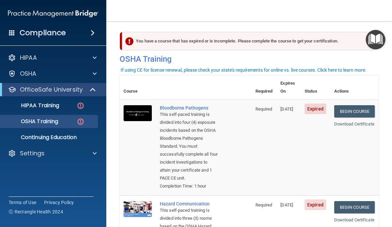
click at [30, 123] on p "OSHA Training" at bounding box center [31, 121] width 54 height 7
click at [358, 105] on link "Begin Course" at bounding box center [354, 111] width 41 height 12
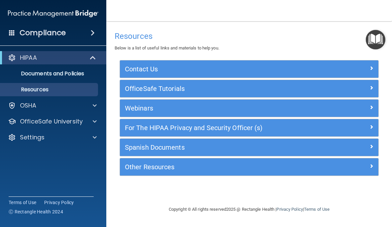
click at [32, 121] on p "OfficeSafe University" at bounding box center [51, 122] width 63 height 8
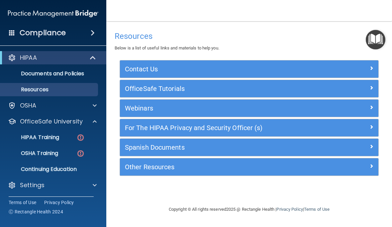
click at [24, 135] on p "HIPAA Training" at bounding box center [31, 137] width 55 height 7
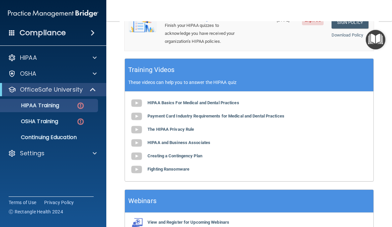
scroll to position [290, 0]
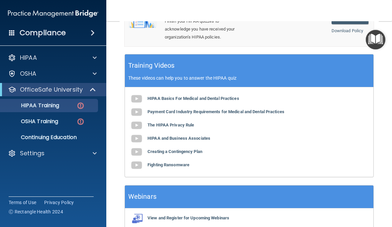
click at [232, 96] on b "HIPAA Basics For Medical and Dental Practices" at bounding box center [194, 98] width 92 height 5
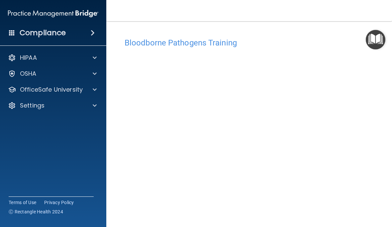
click at [55, 89] on p "OfficeSafe University" at bounding box center [51, 90] width 63 height 8
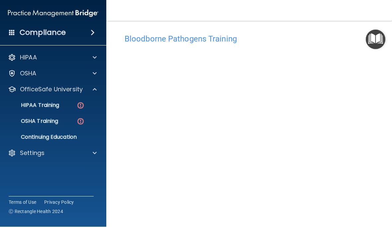
scroll to position [3, 0]
click at [377, 36] on img "Open Resource Center" at bounding box center [376, 40] width 20 height 20
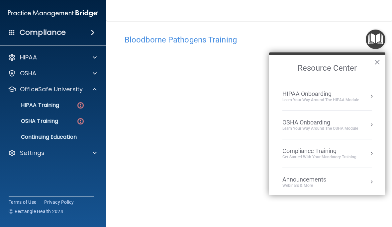
click at [377, 38] on img "Open Resource Center" at bounding box center [376, 40] width 20 height 20
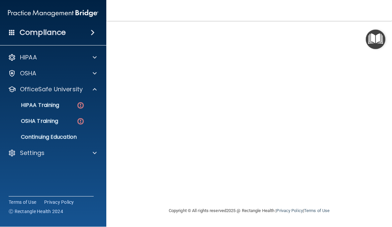
scroll to position [57, 0]
